Goal: Check status

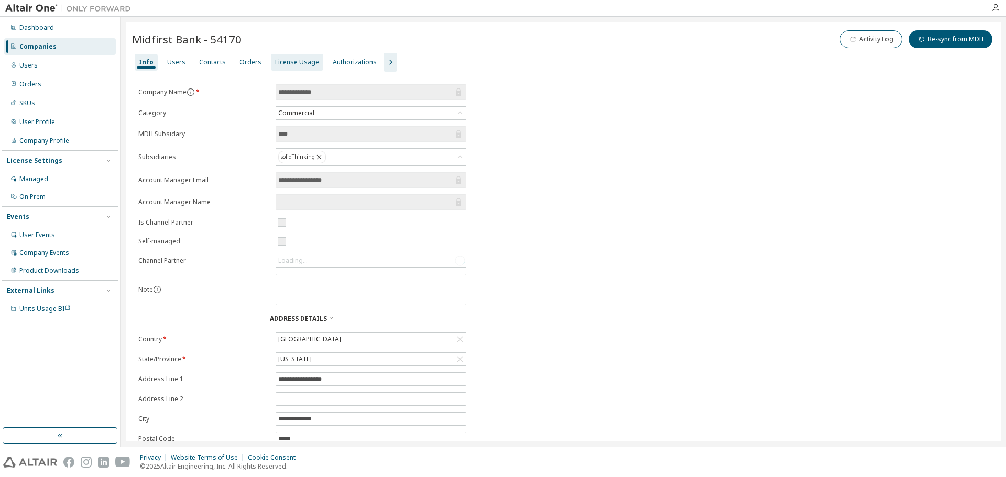
click at [283, 60] on div "License Usage" at bounding box center [297, 62] width 44 height 8
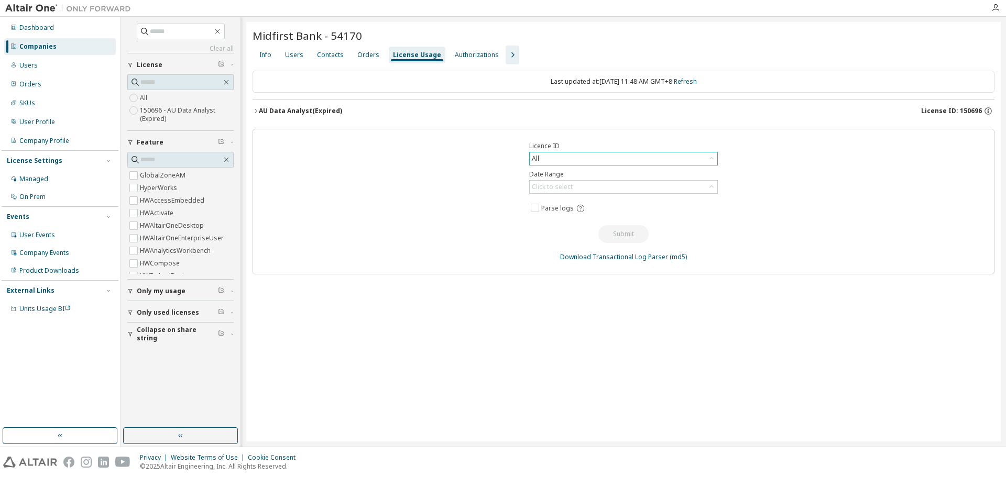
click at [551, 158] on div "All" at bounding box center [624, 158] width 188 height 13
click at [473, 187] on div "Licence ID All All 150696 - AU Data Analyst (Expired) 72629 - David Whitehead (…" at bounding box center [623, 202] width 742 height 146
